Goal: Find specific page/section: Find specific page/section

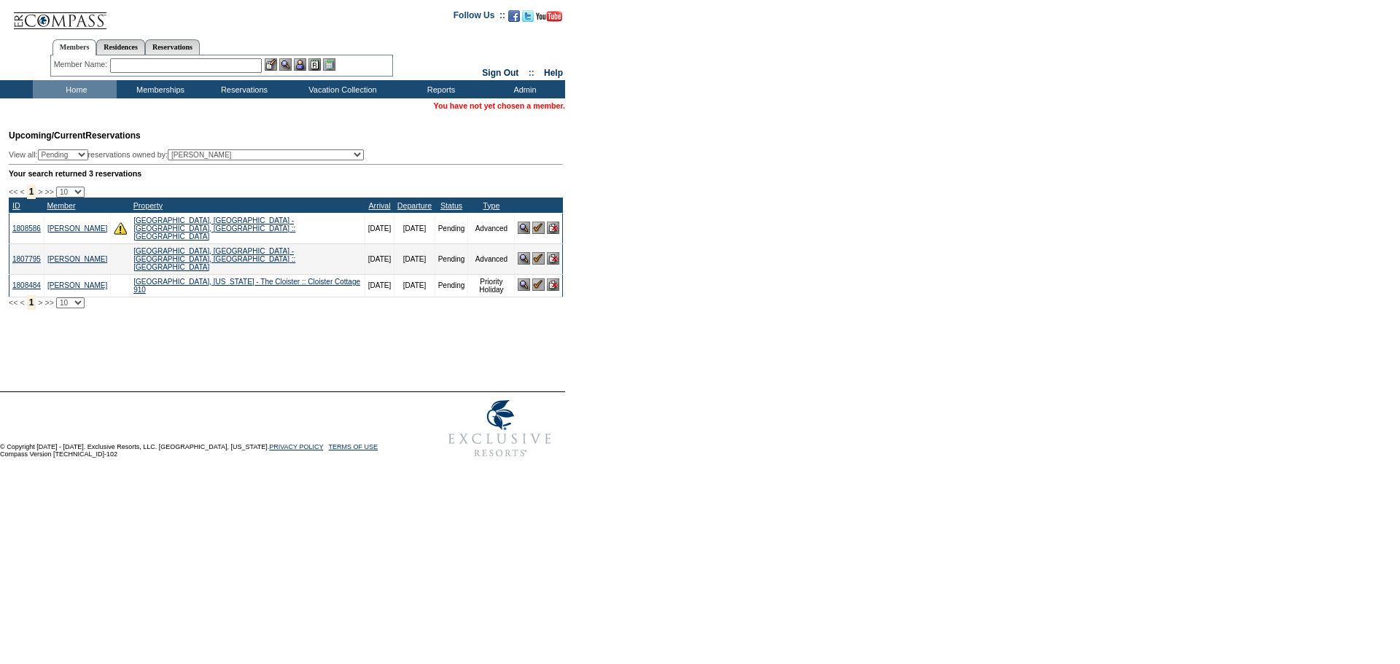
click at [160, 71] on input "text" at bounding box center [186, 65] width 152 height 15
type input "s"
click at [136, 63] on input "text" at bounding box center [186, 65] width 152 height 15
type input "j"
